Goal: Information Seeking & Learning: Learn about a topic

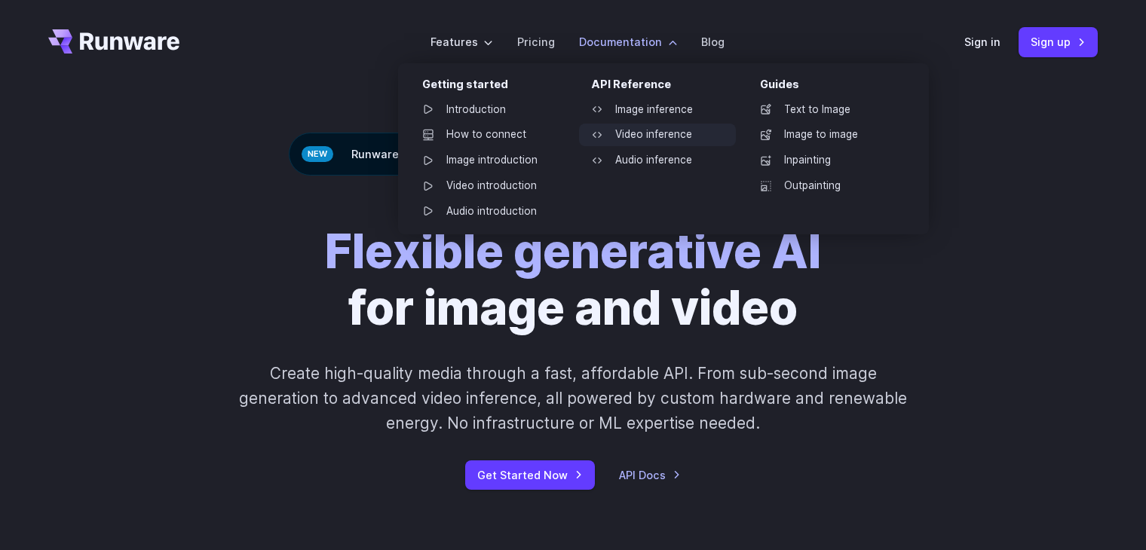
click at [687, 145] on link "Video inference" at bounding box center [657, 135] width 157 height 23
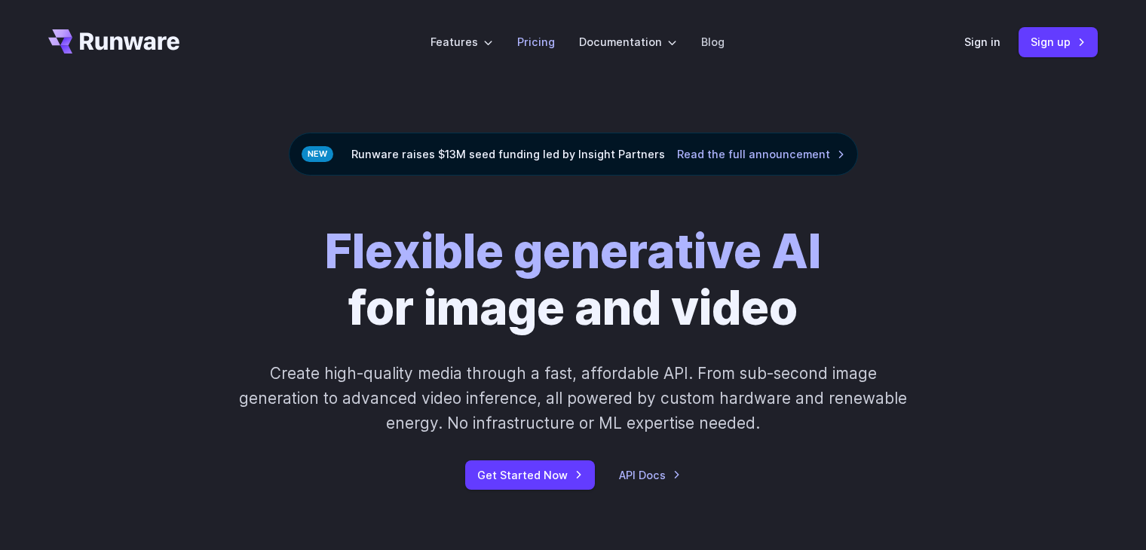
click at [547, 46] on link "Pricing" at bounding box center [536, 41] width 38 height 17
